Goal: Information Seeking & Learning: Learn about a topic

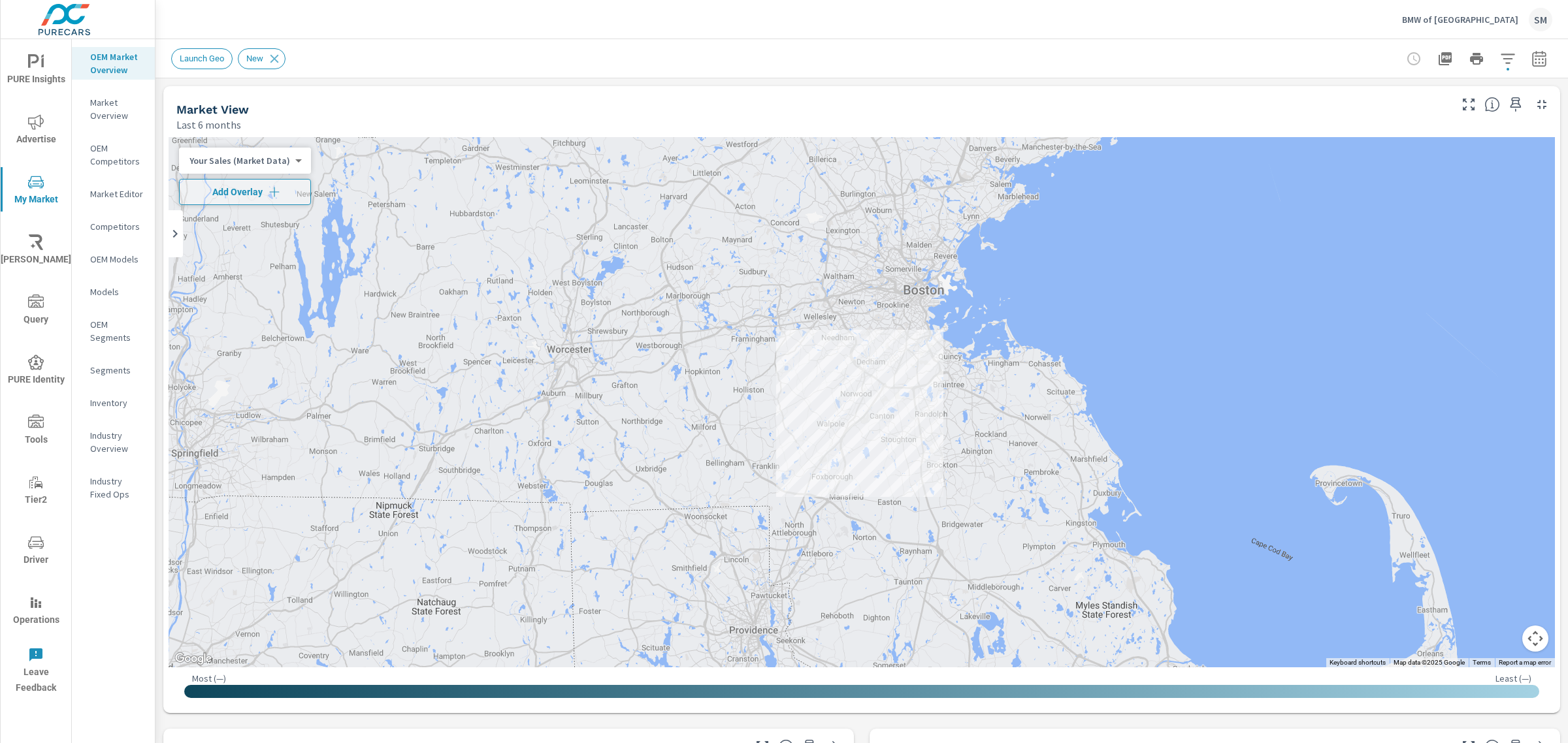
click at [40, 70] on icon "nav menu" at bounding box center [35, 62] width 15 height 15
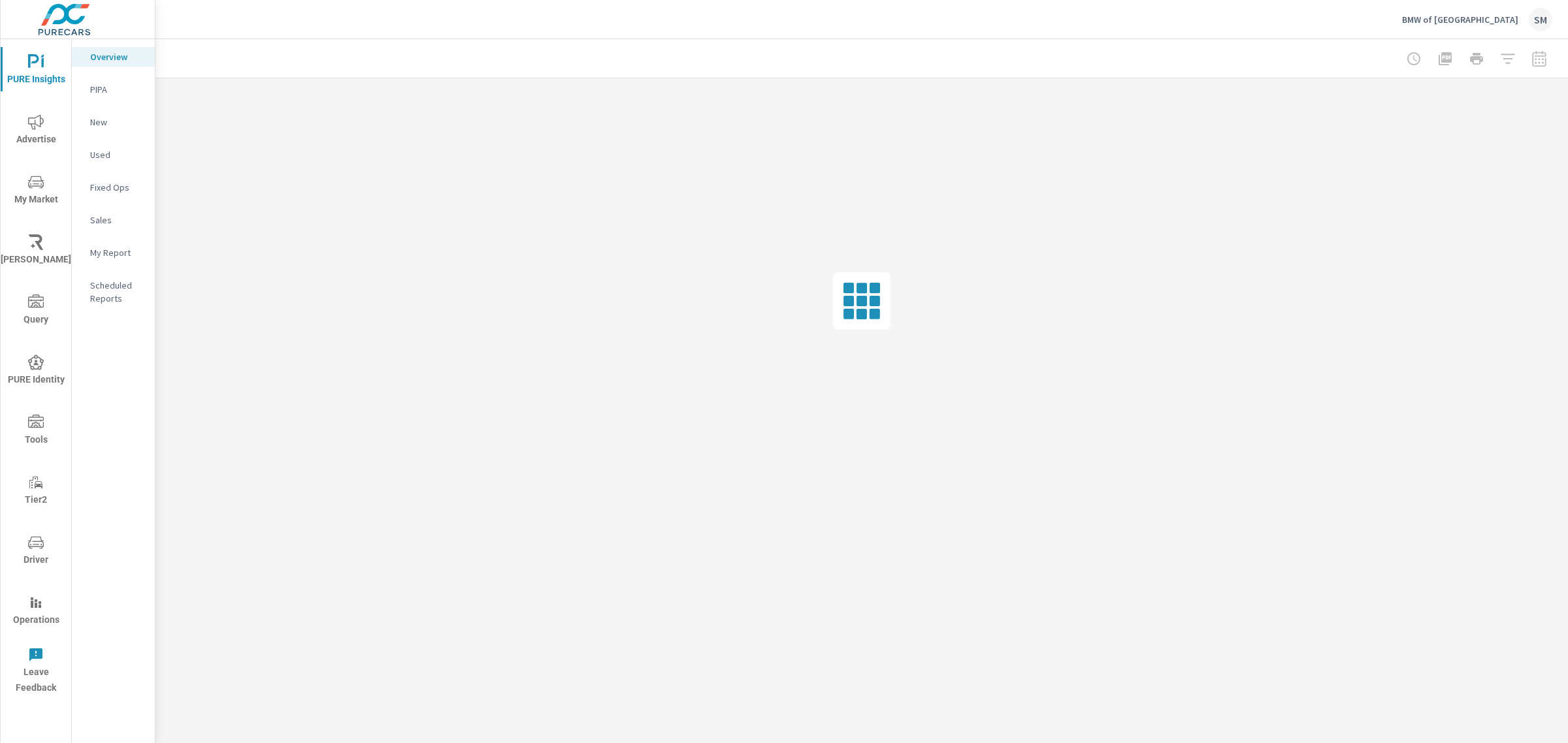
click at [44, 125] on span "Advertise" at bounding box center [36, 130] width 63 height 34
click at [106, 216] on p "Video" at bounding box center [117, 220] width 55 height 13
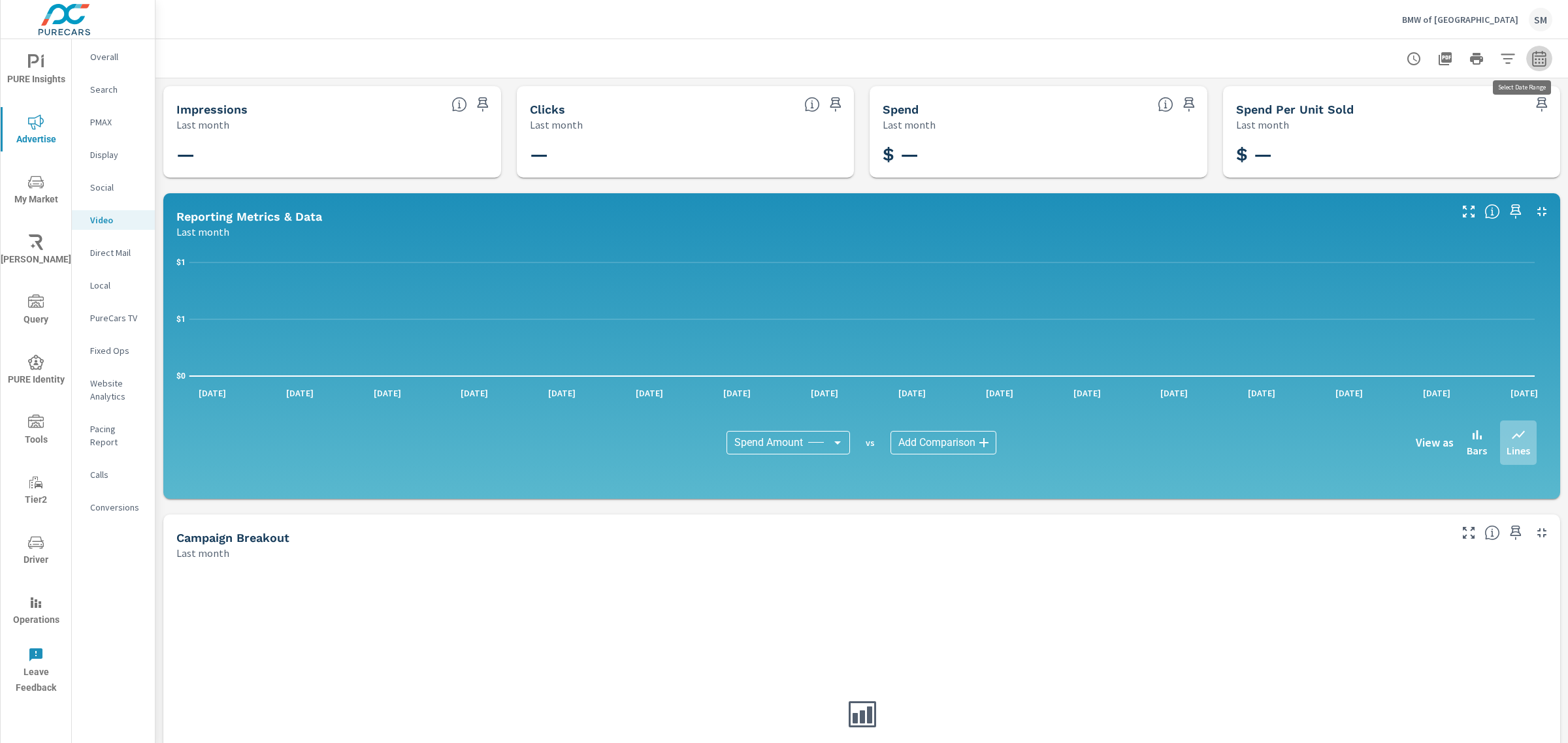
click at [1532, 55] on icon "button" at bounding box center [1538, 58] width 13 height 15
select select "Last month"
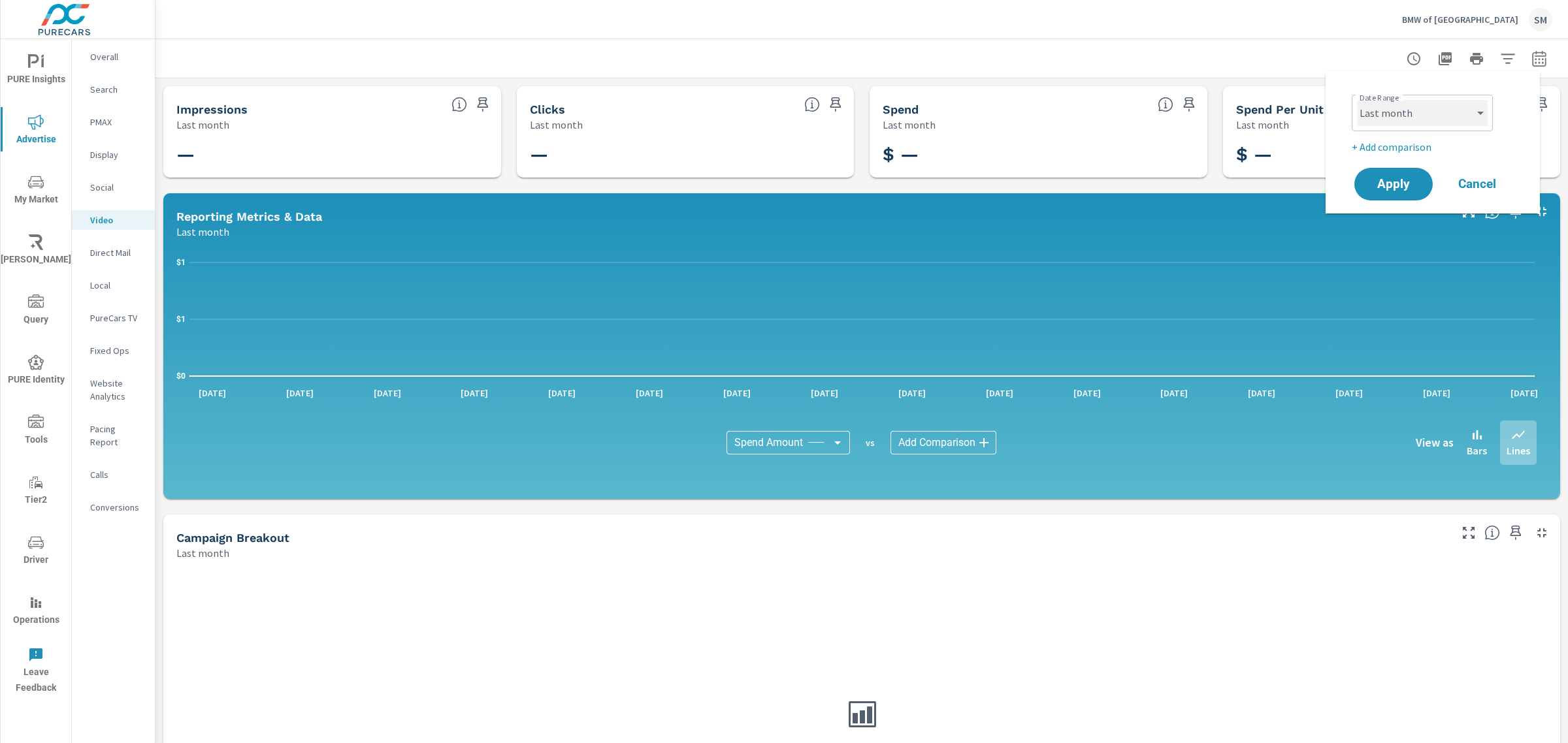
click at [1438, 119] on select "Custom [DATE] Last week Last 7 days Last 14 days Last 30 days Last 45 days Last…" at bounding box center [1422, 112] width 130 height 26
click at [1506, 123] on div "Date Range Custom [DATE] Last week Last 7 days Last 14 days Last 30 days Last 4…" at bounding box center [1435, 111] width 168 height 44
click at [1354, 204] on div "Date Range Custom [DATE] Last week Last 7 days Last 14 days Last 30 days Last 4…" at bounding box center [1432, 142] width 214 height 143
click at [1382, 184] on span "Apply" at bounding box center [1393, 184] width 54 height 12
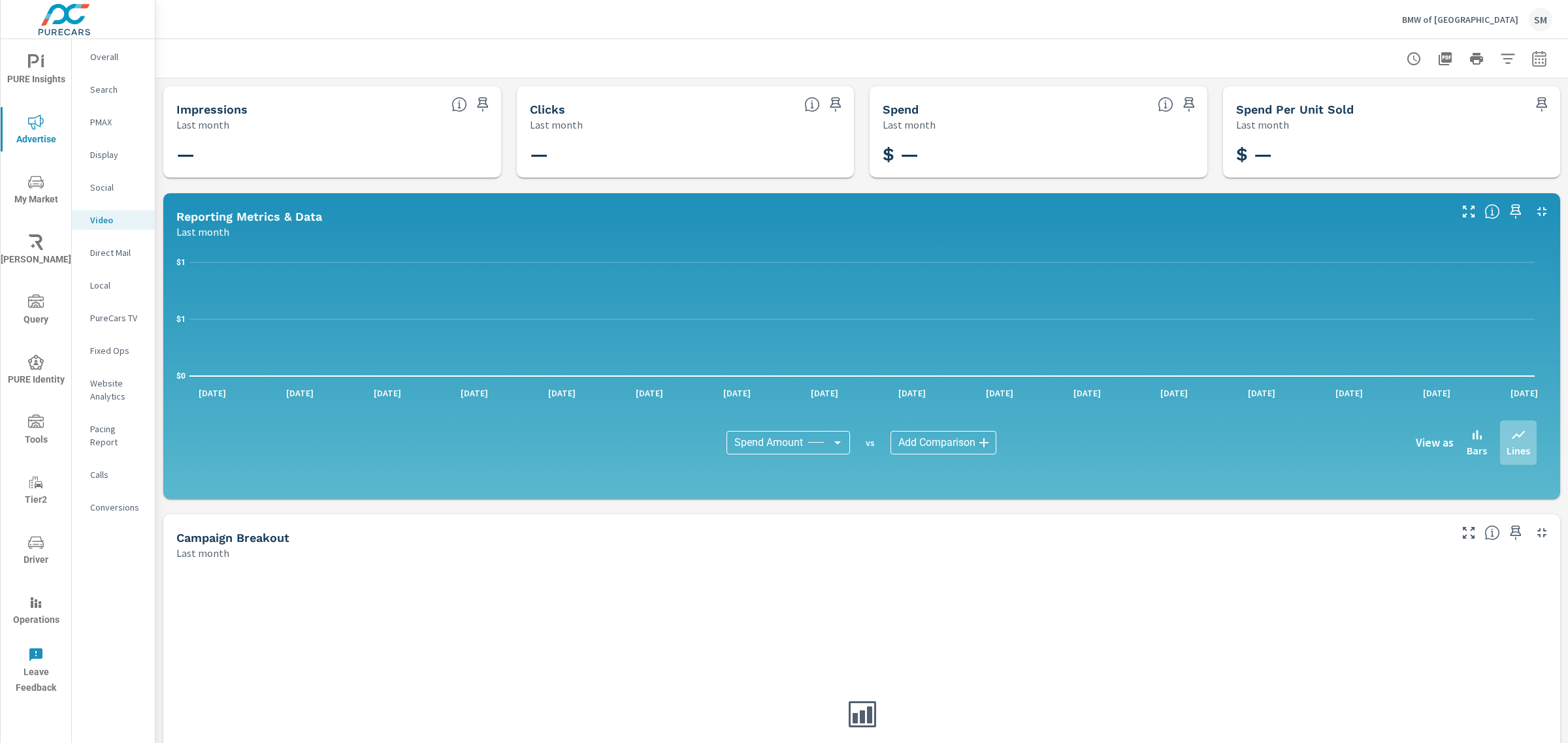
click at [119, 62] on p "Overall" at bounding box center [117, 57] width 55 height 13
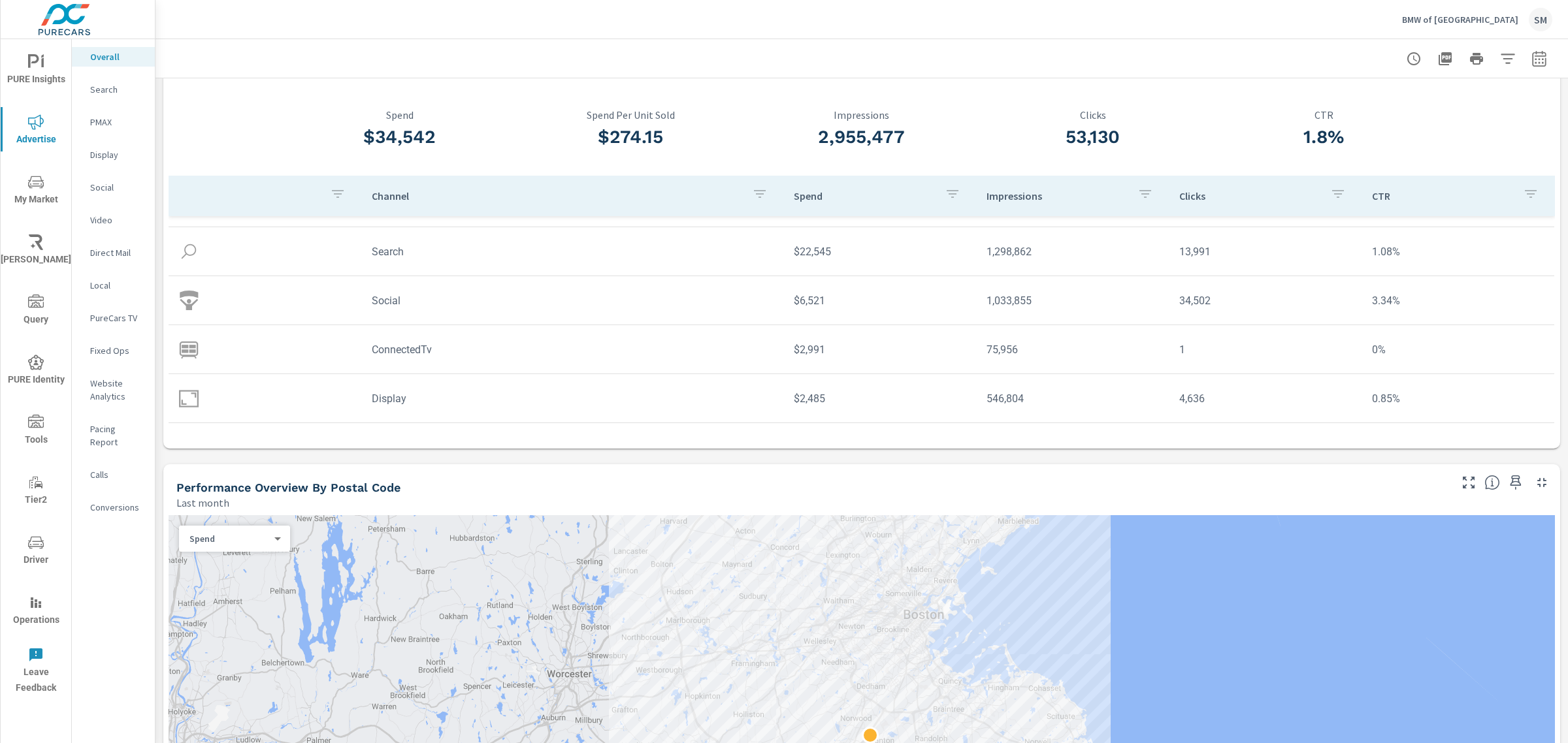
scroll to position [50, 0]
click at [410, 349] on td "ConnectedTv" at bounding box center [571, 350] width 422 height 34
click at [192, 347] on img at bounding box center [189, 349] width 19 height 19
click at [106, 314] on p "PureCars TV" at bounding box center [117, 318] width 55 height 13
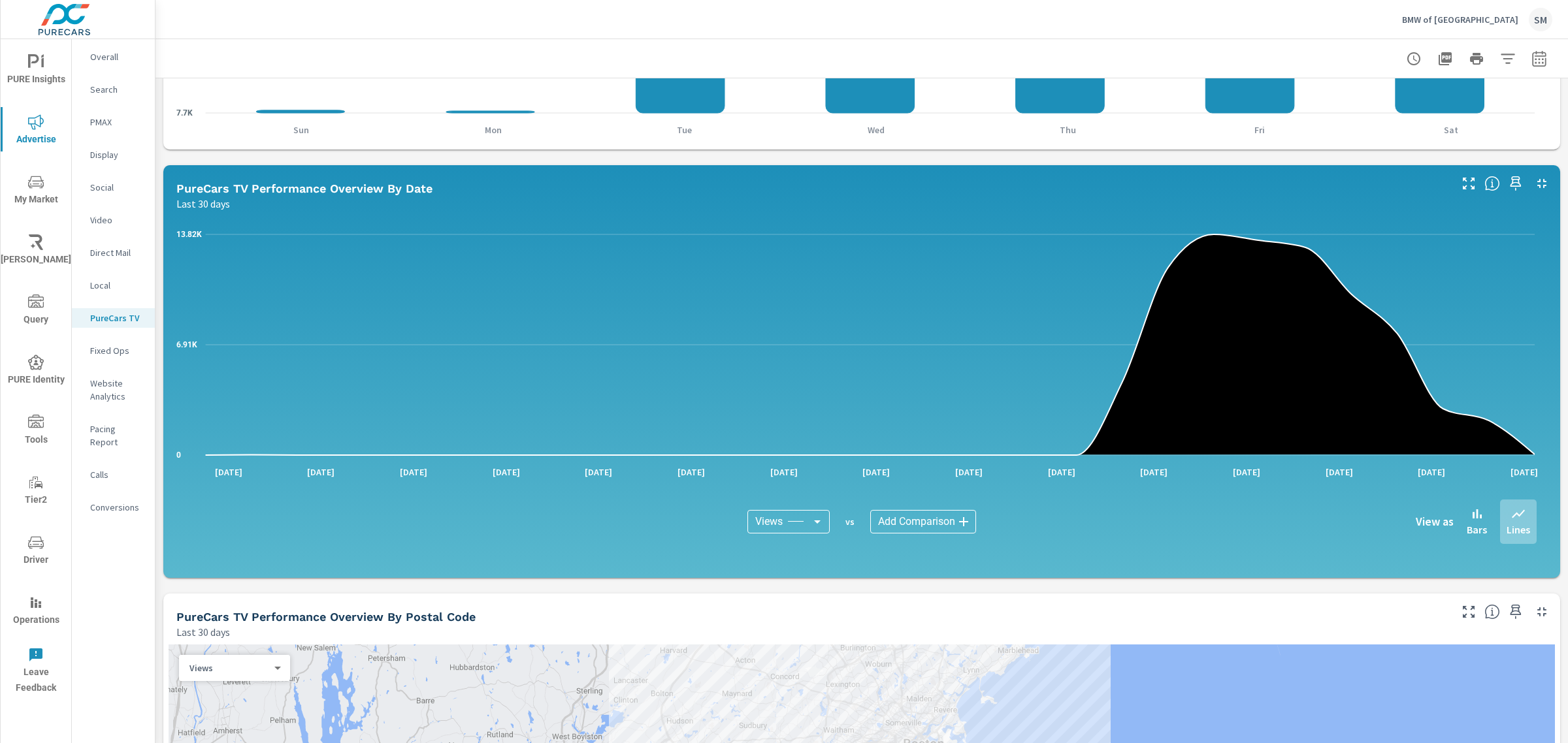
scroll to position [1090, 0]
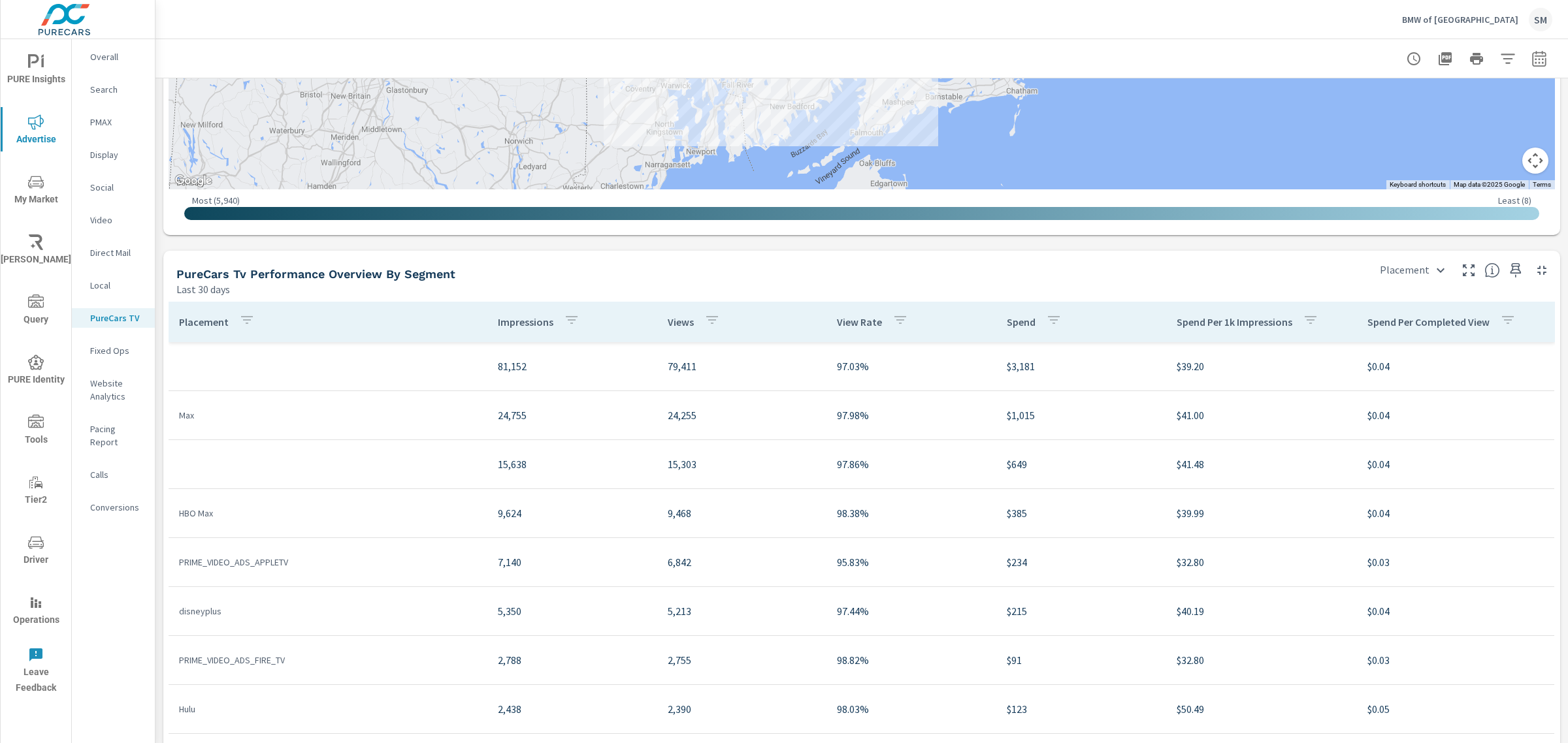
scroll to position [1513, 0]
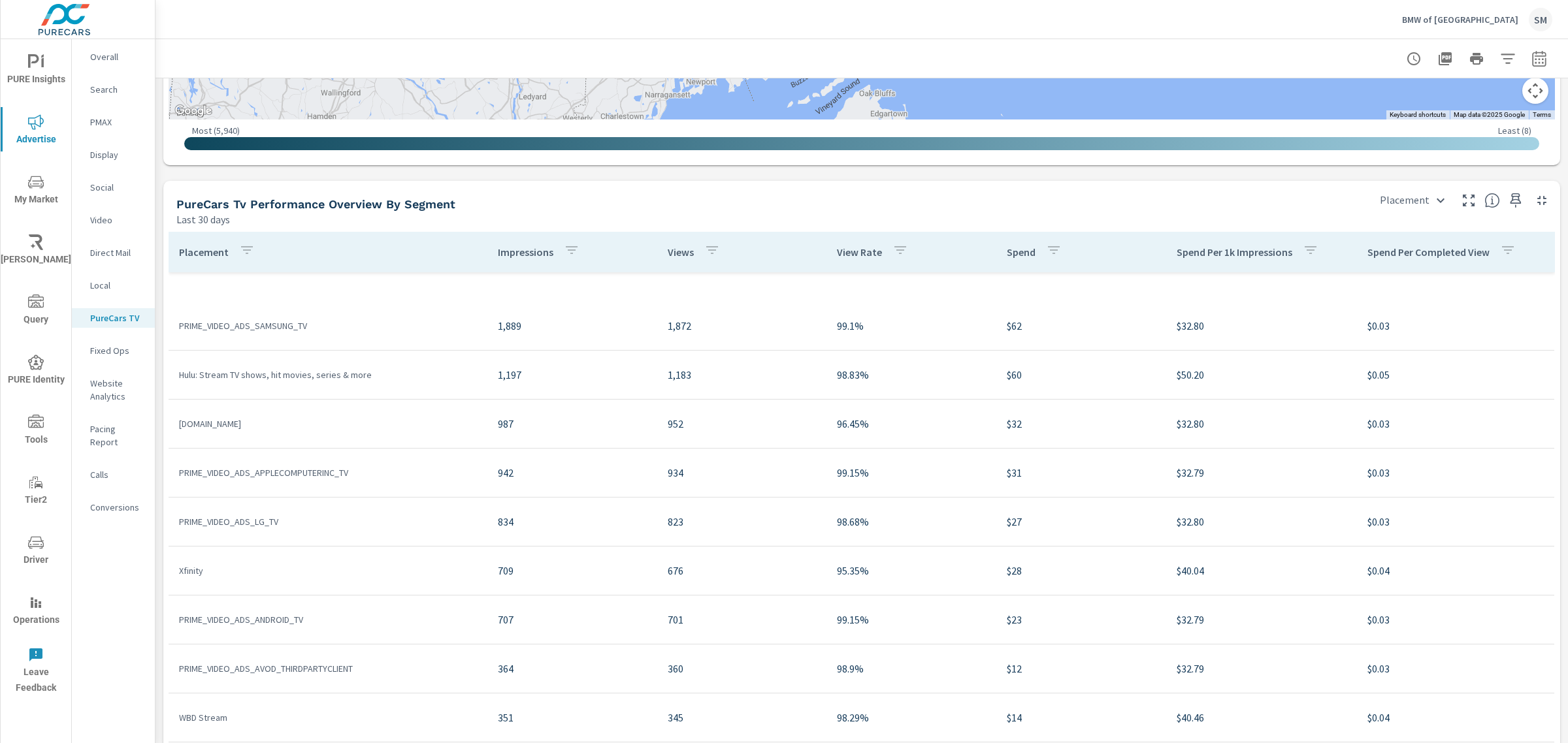
scroll to position [912, 0]
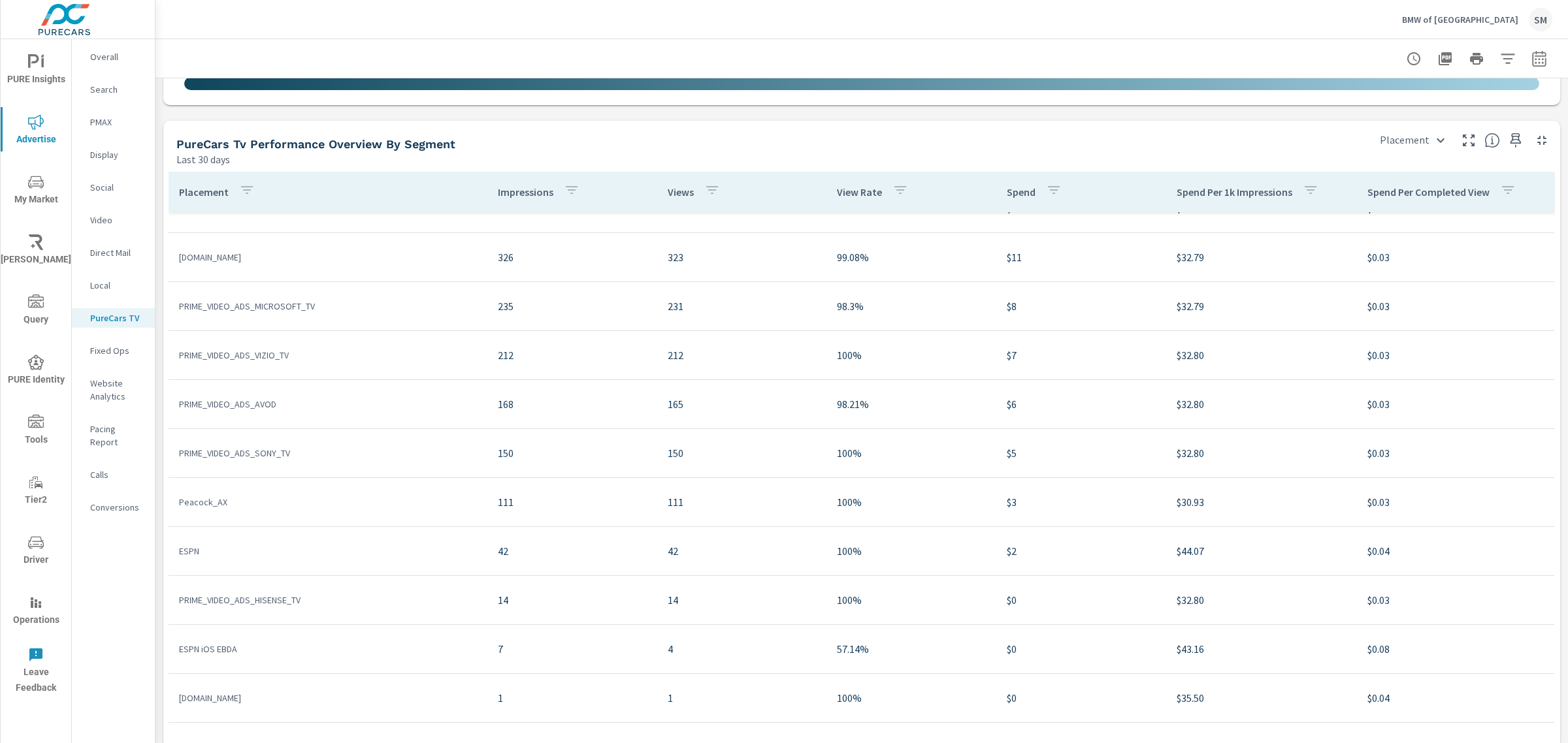
scroll to position [1585, 0]
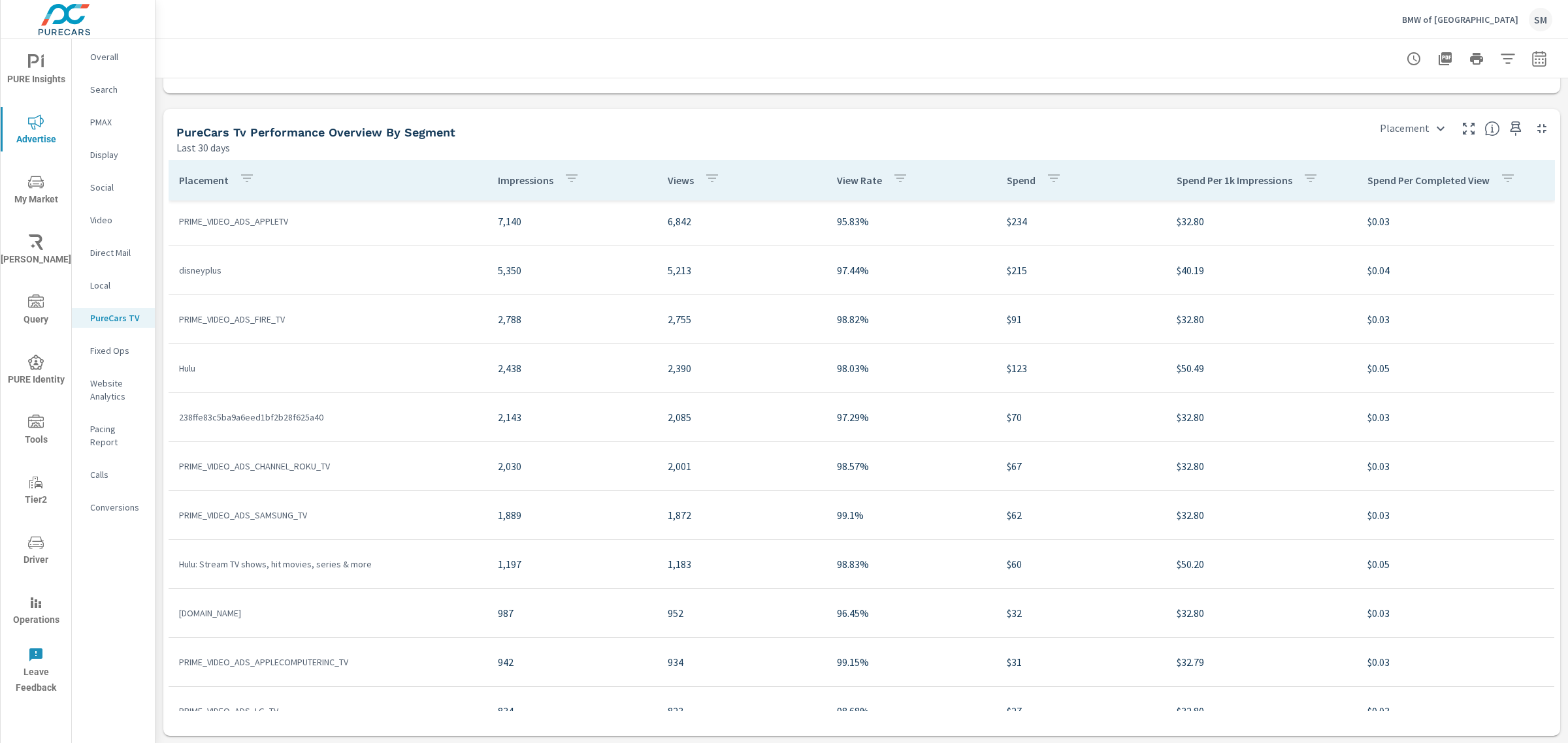
scroll to position [158, 0]
click at [101, 219] on p "Video" at bounding box center [117, 220] width 55 height 13
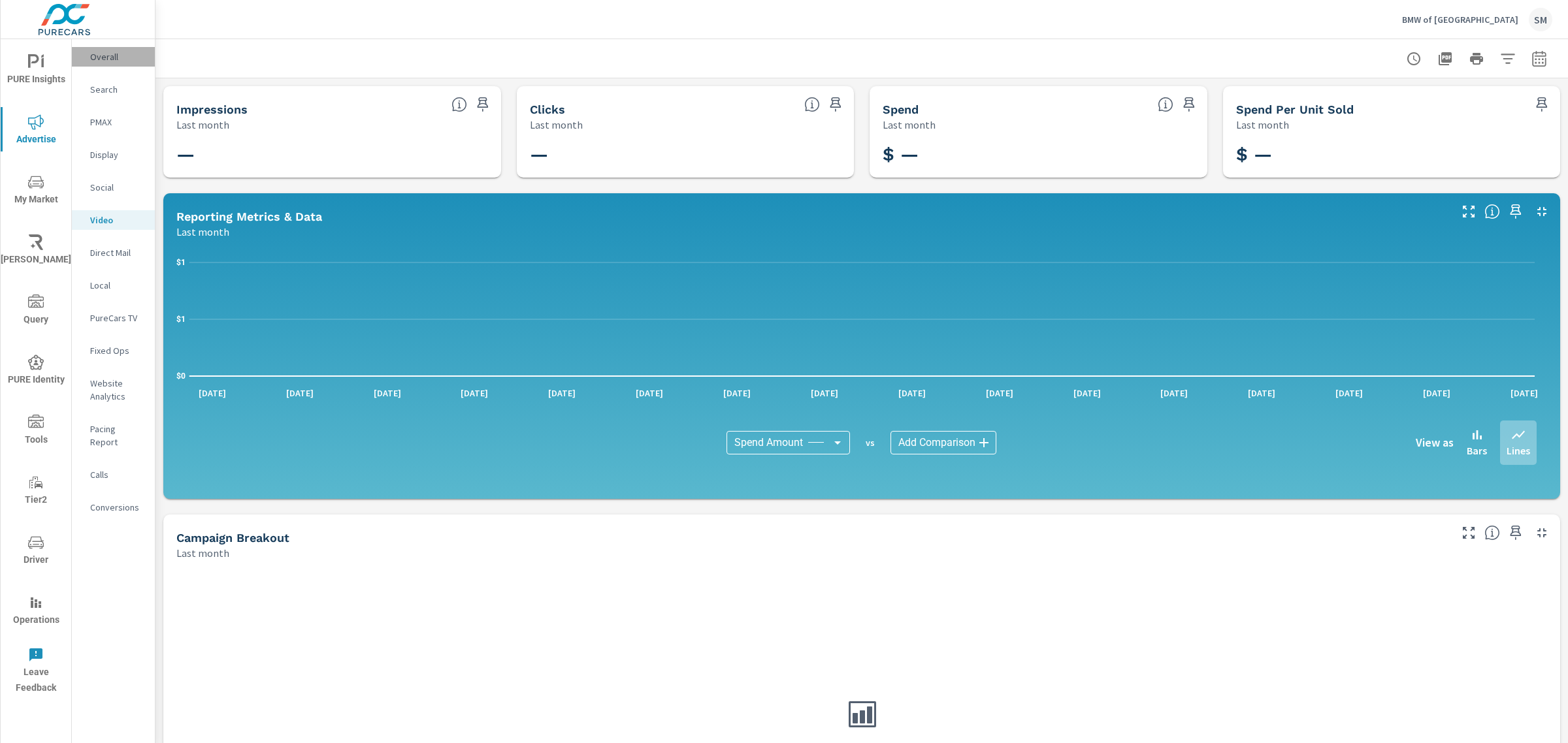
click at [106, 58] on p "Overall" at bounding box center [117, 57] width 55 height 13
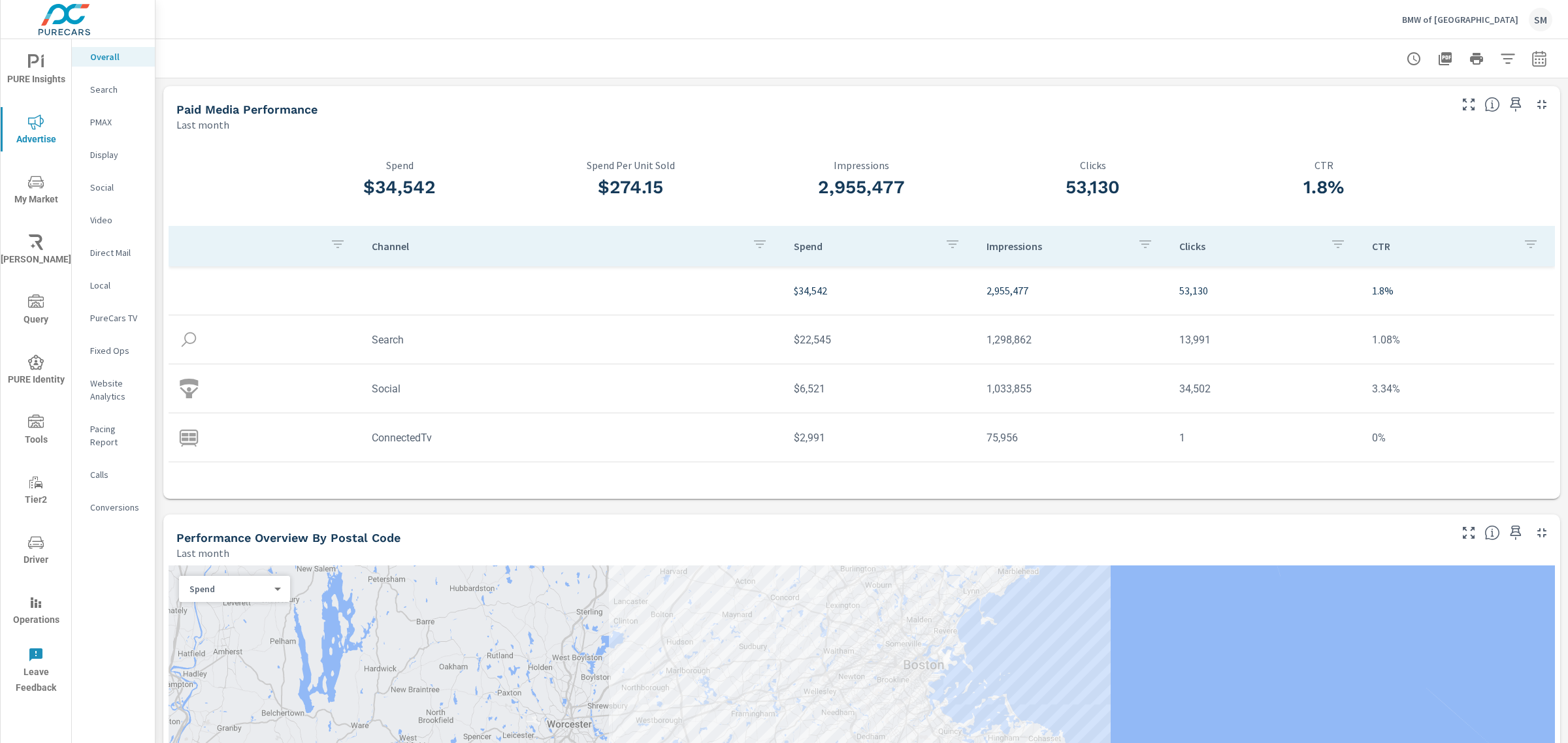
scroll to position [40, 0]
click at [95, 191] on p "Social" at bounding box center [117, 188] width 55 height 13
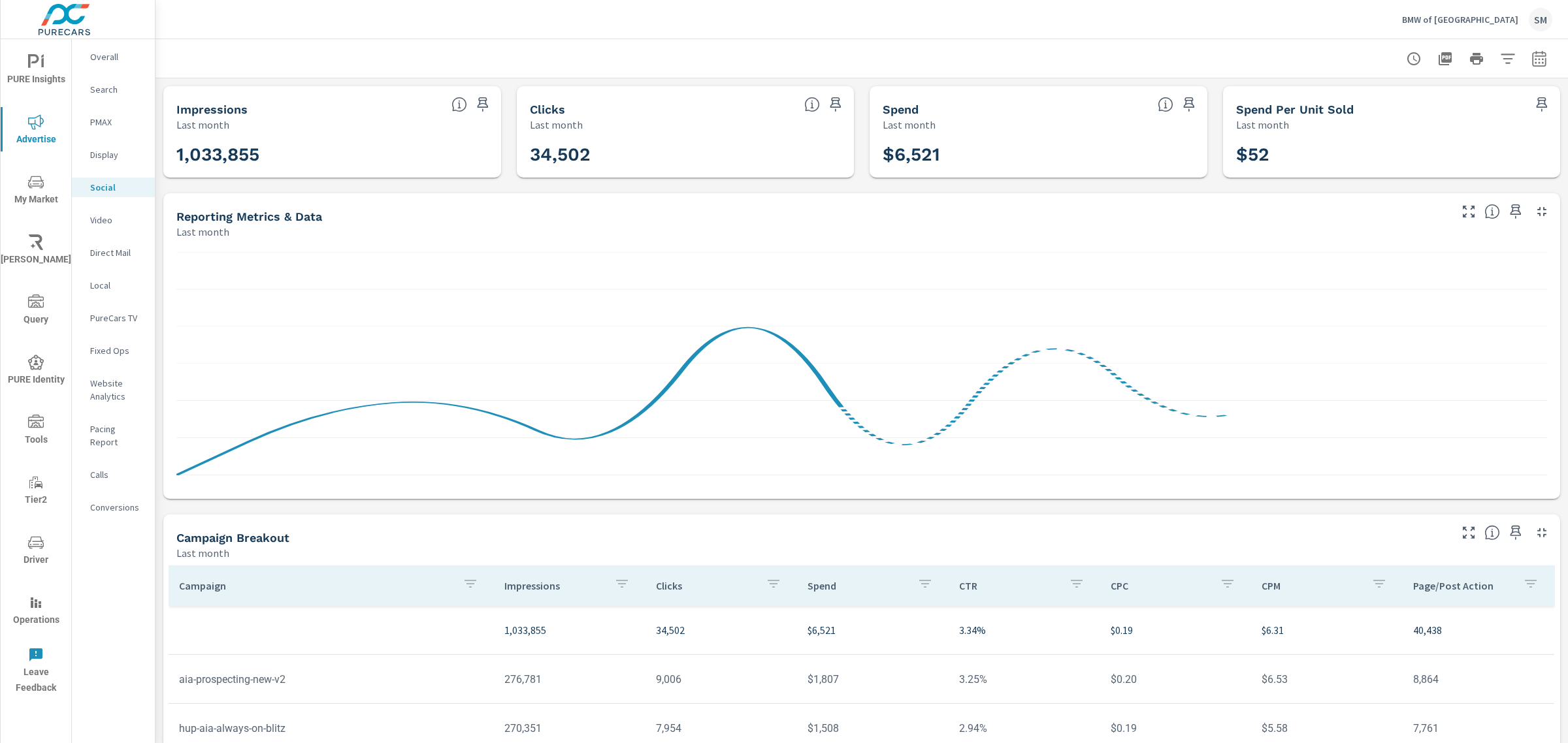
scroll to position [191, 0]
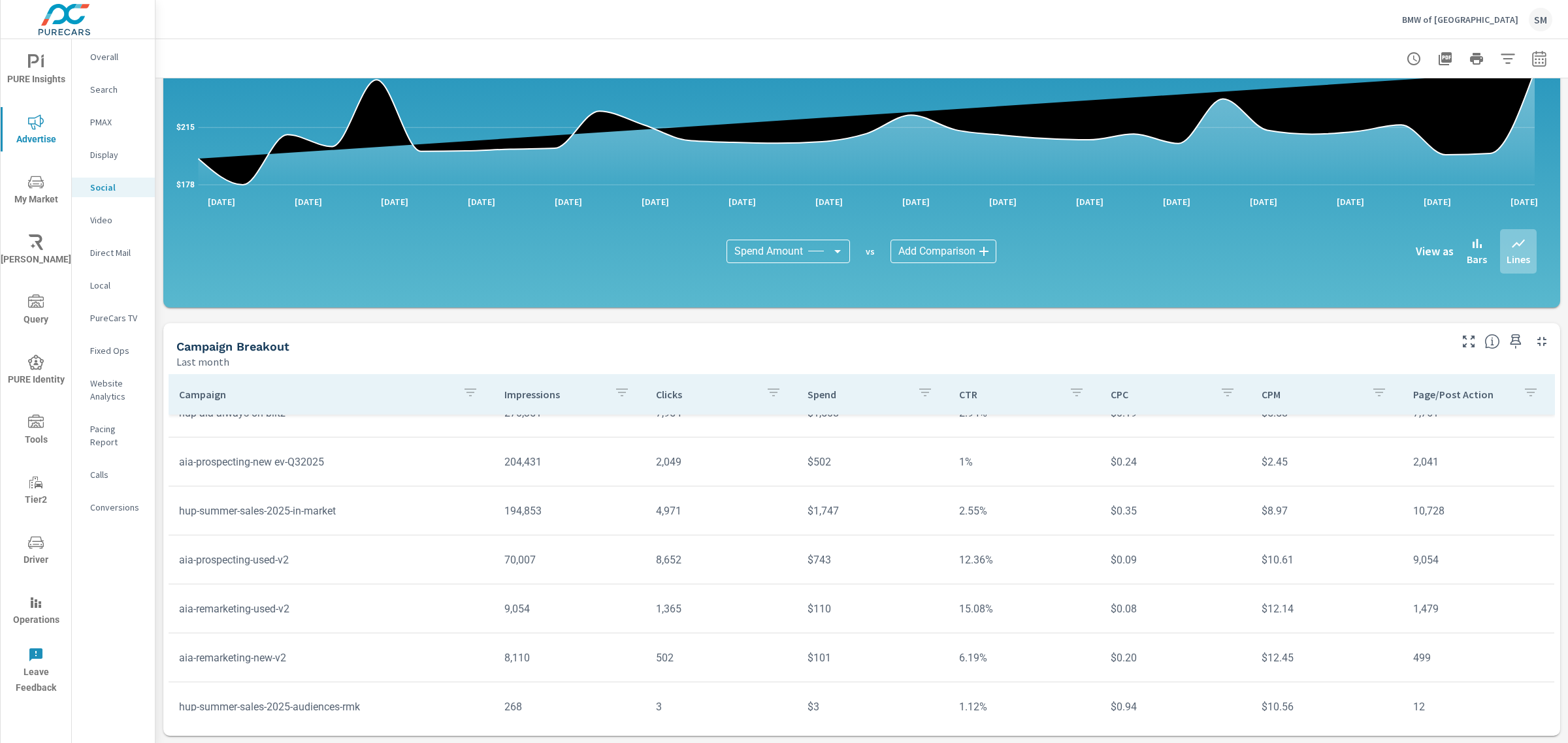
scroll to position [145, 0]
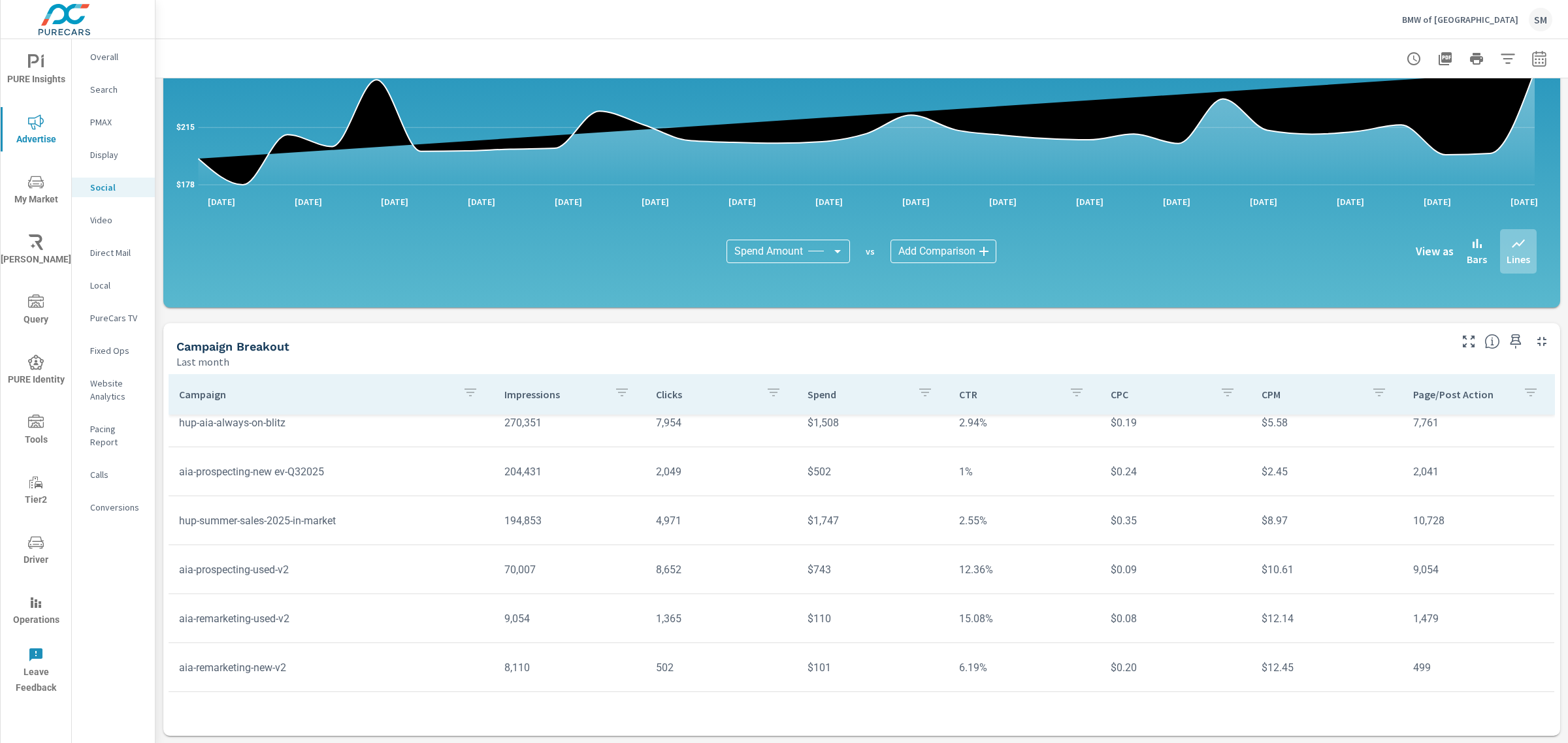
scroll to position [85, 0]
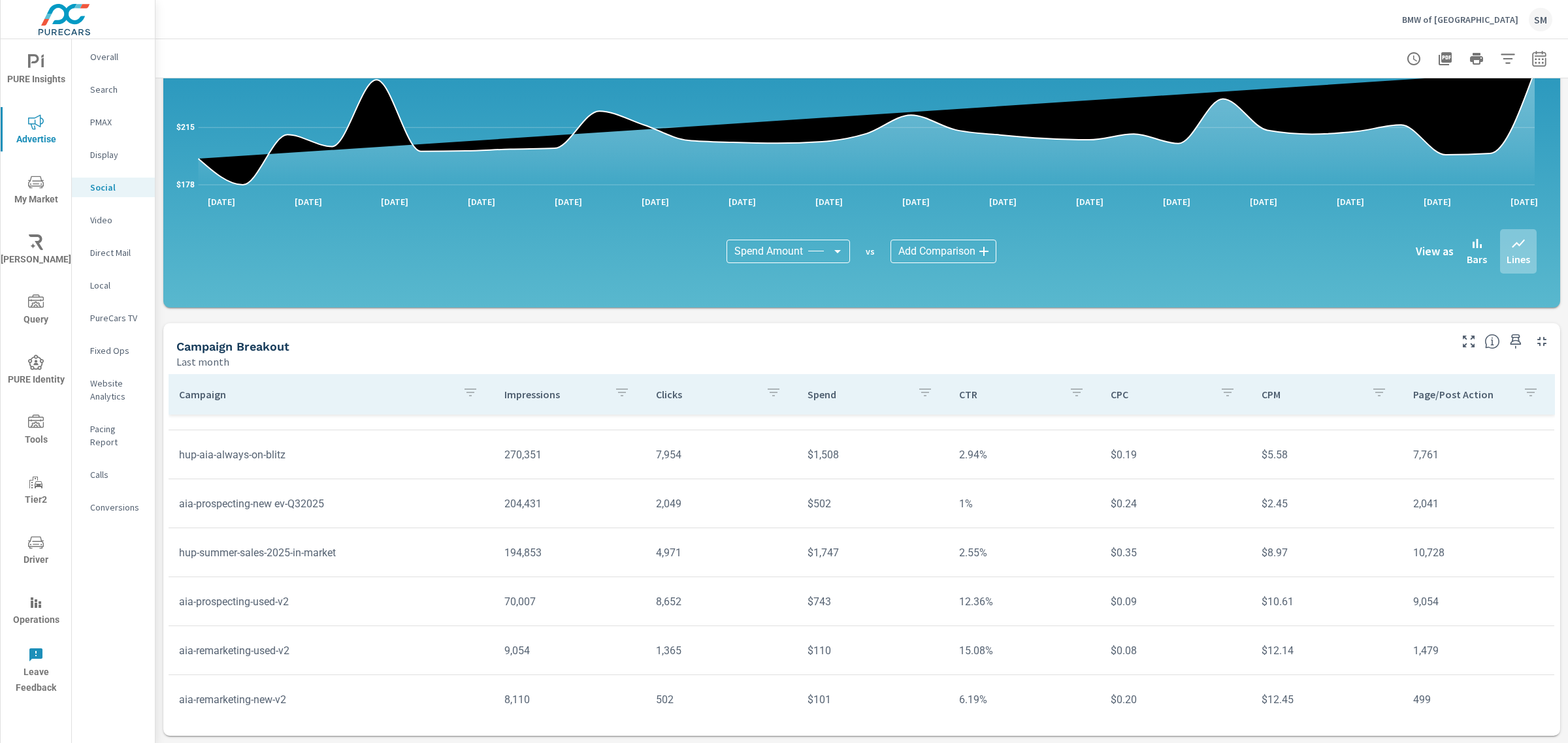
scroll to position [145, 0]
